Goal: Navigation & Orientation: Find specific page/section

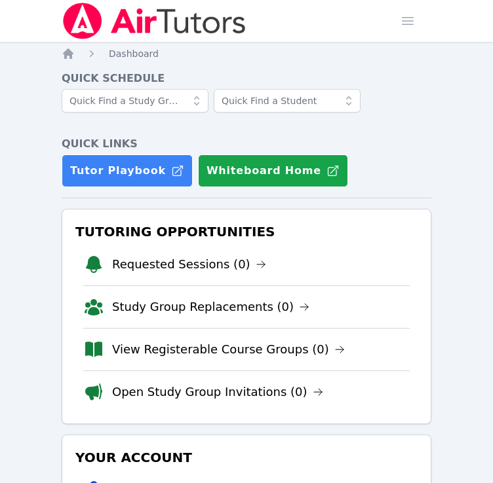
scroll to position [244, 0]
